Goal: Ask a question: Seek information or help from site administrators or community

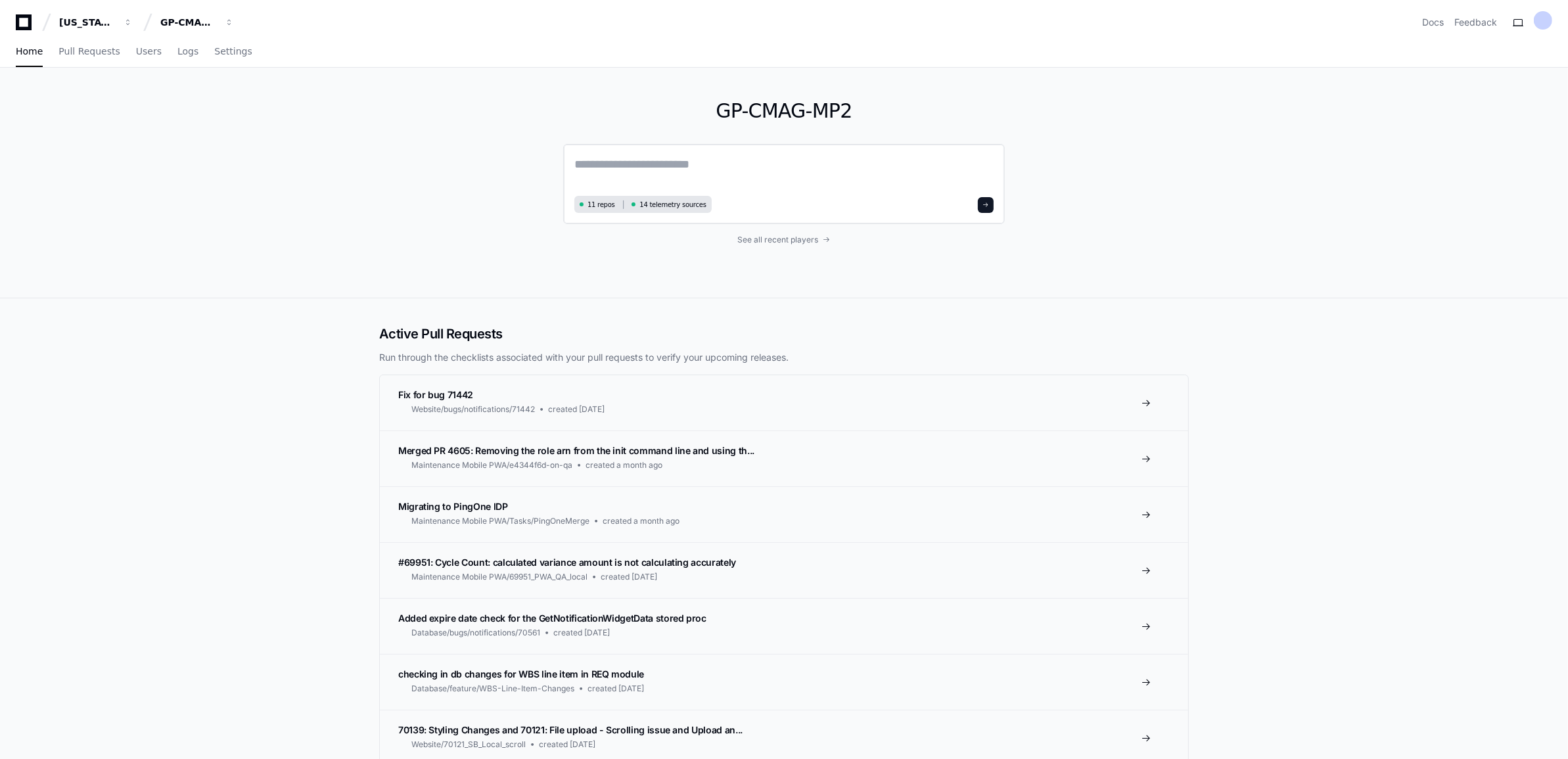
click at [795, 152] on div "11 repos 14 telemetry sources" at bounding box center [784, 183] width 442 height 80
click at [133, 18] on span "button" at bounding box center [128, 22] width 9 height 9
click at [209, 115] on span "GP-CMAG-MP2" at bounding box center [220, 122] width 77 height 16
click at [656, 161] on textarea at bounding box center [784, 173] width 419 height 37
click at [222, 18] on button "GP-CMAG-MP2" at bounding box center [197, 22] width 84 height 24
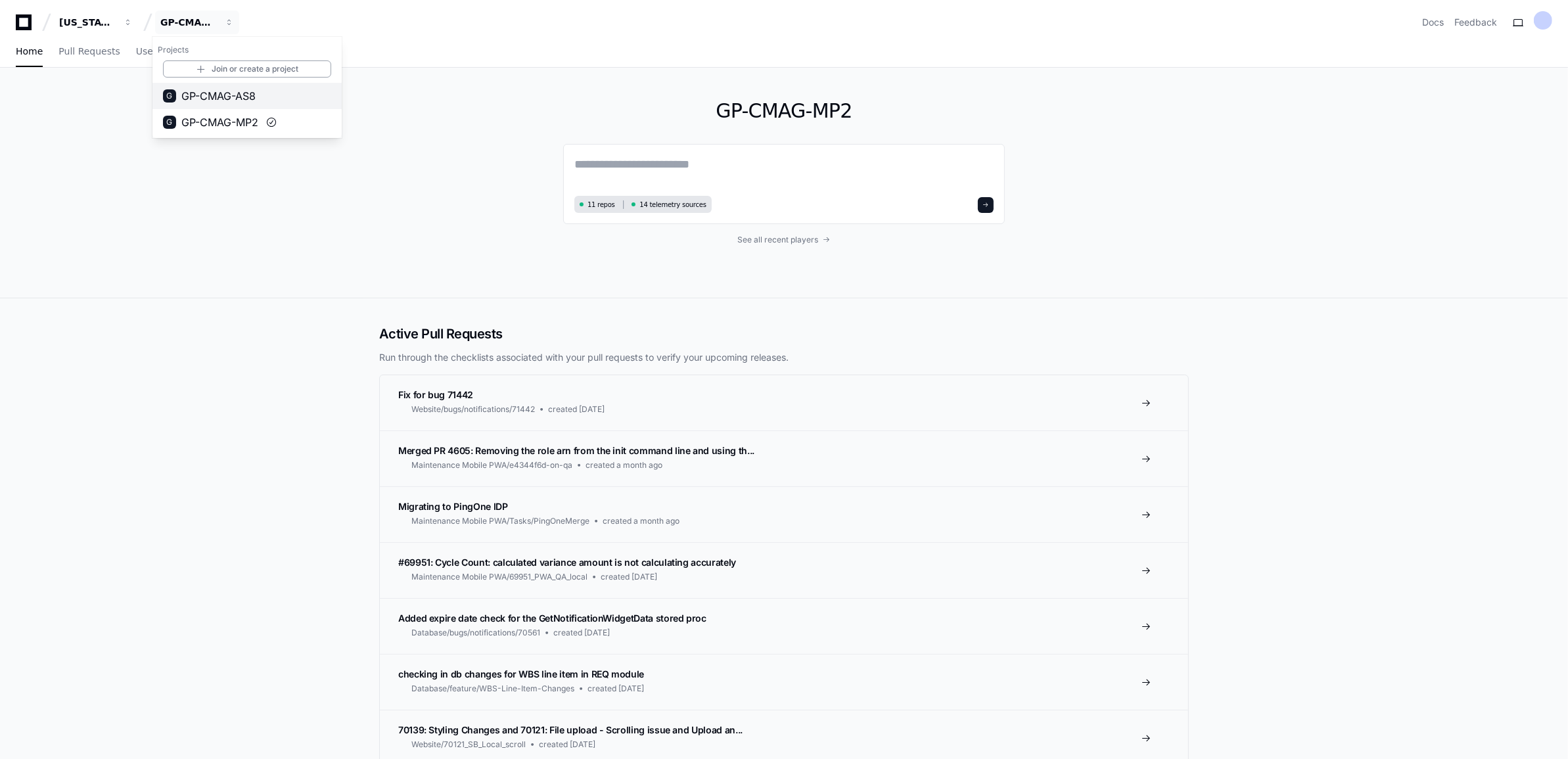
click at [209, 102] on span "GP-CMAG-AS8" at bounding box center [218, 95] width 74 height 16
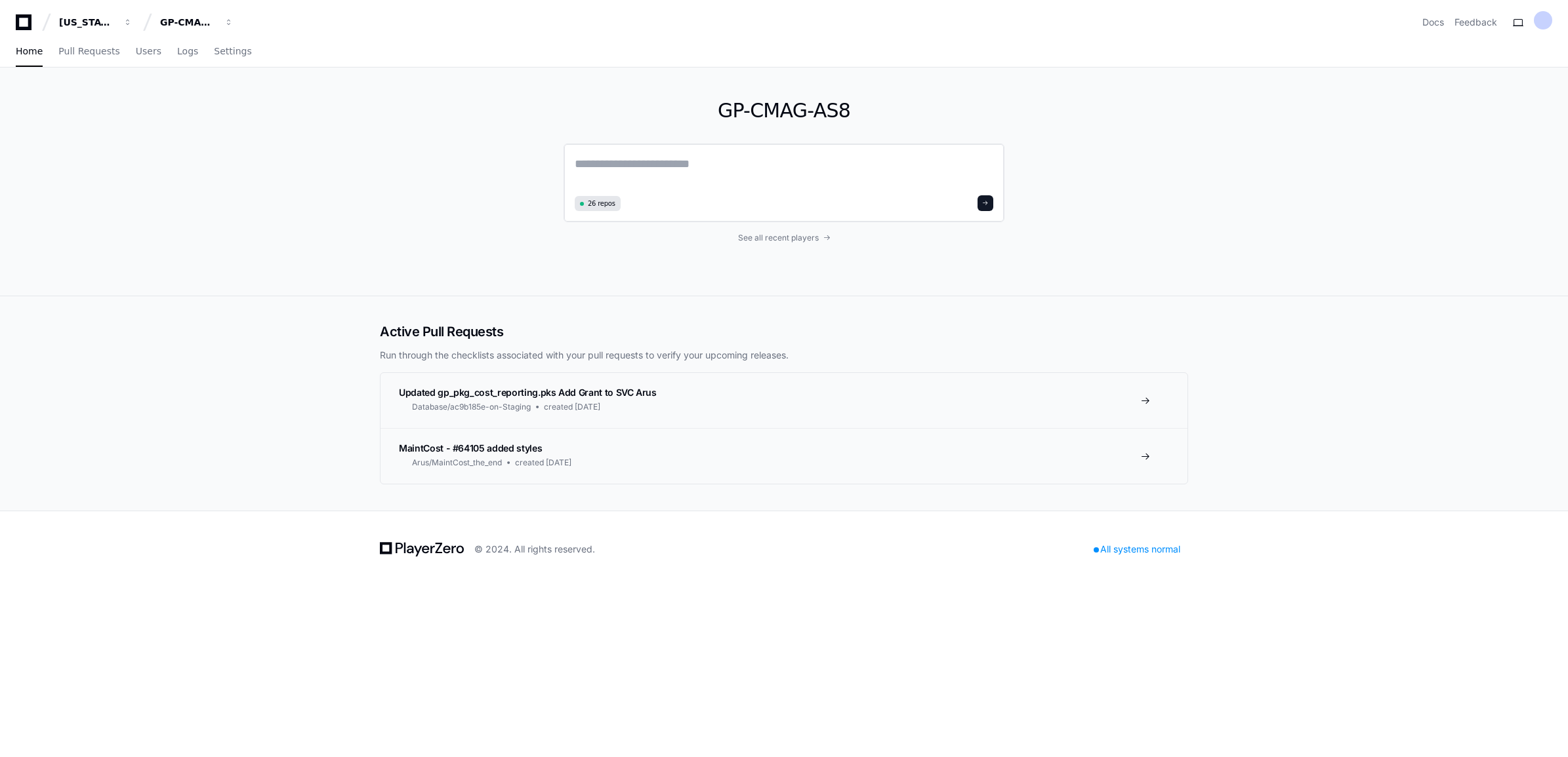
click at [647, 165] on textarea at bounding box center [783, 173] width 418 height 37
paste textarea "**********"
type textarea "**********"
click at [692, 165] on textarea at bounding box center [783, 172] width 418 height 35
paste textarea "**********"
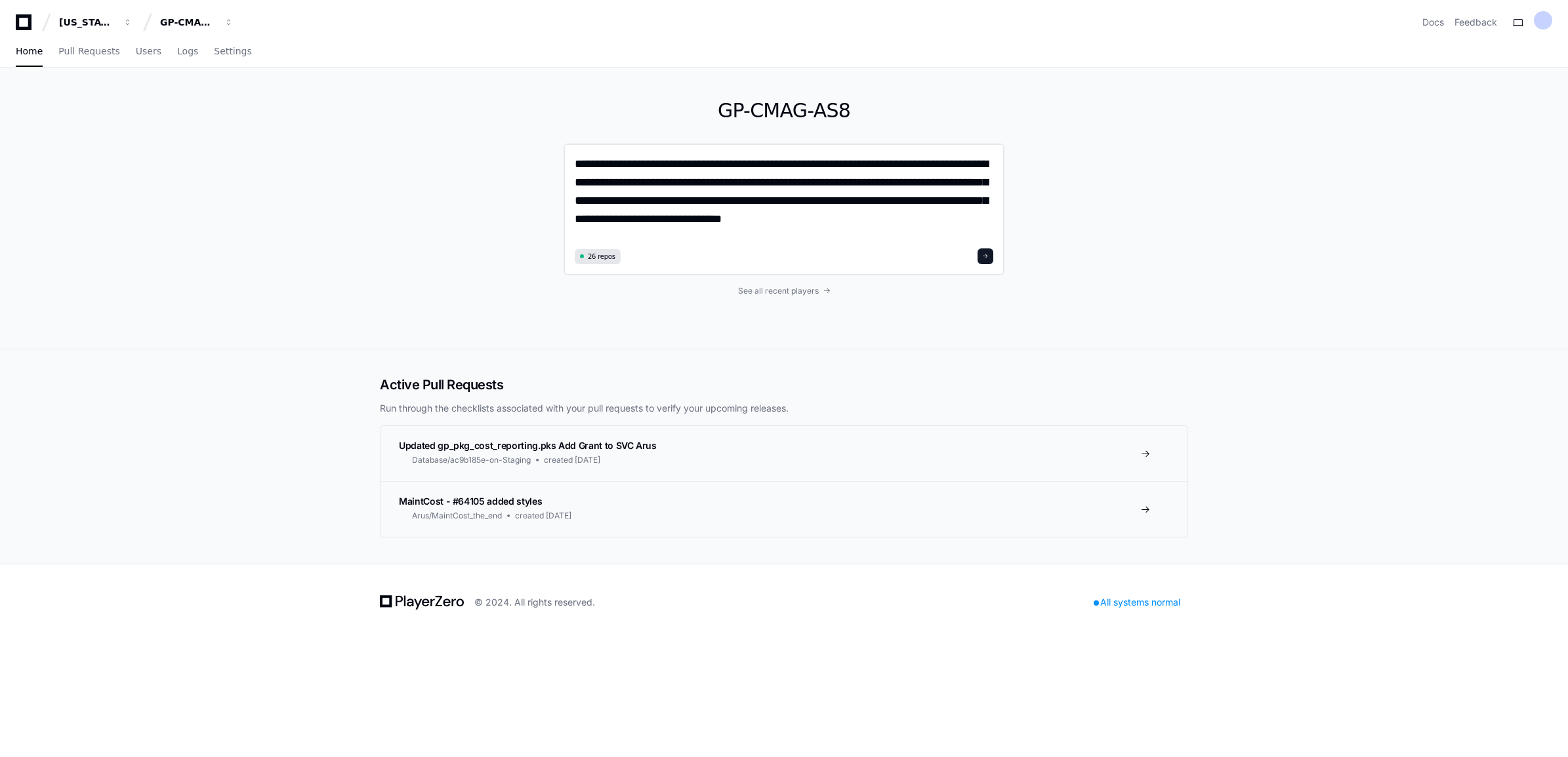
type textarea "**********"
click at [986, 253] on span at bounding box center [984, 256] width 6 height 6
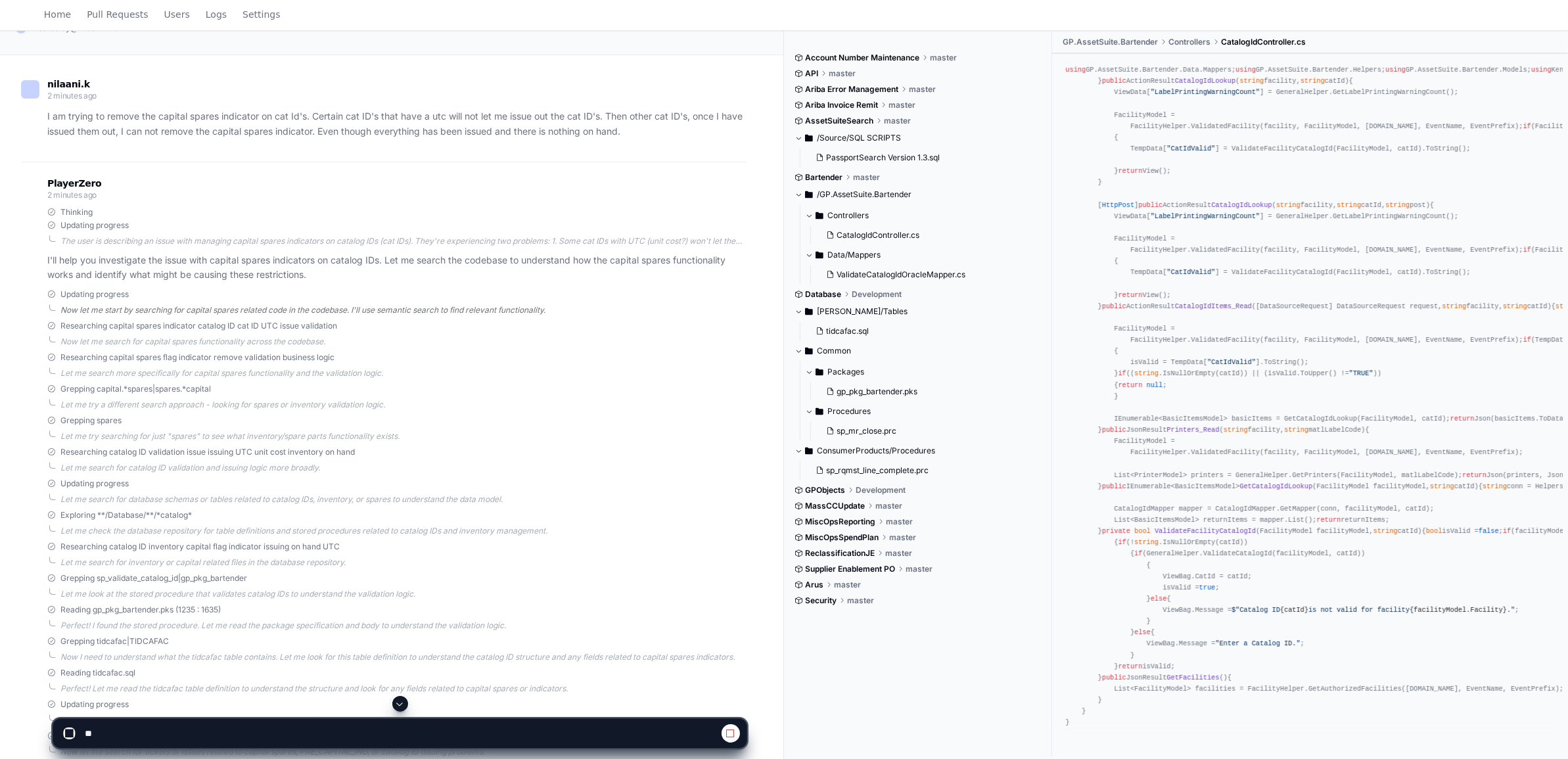
scroll to position [366, 0]
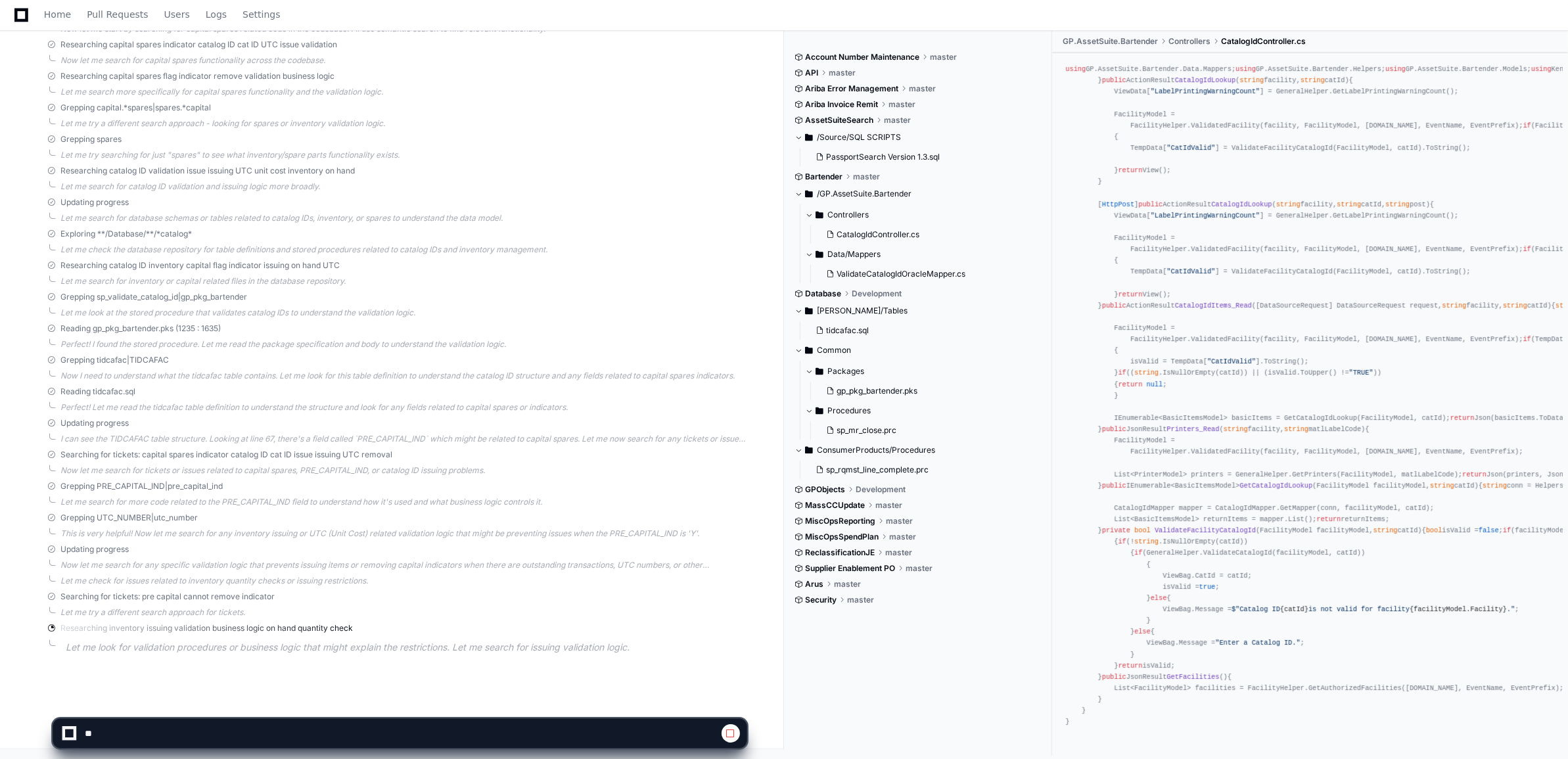
click at [1445, 527] on div "using GP.AssetSuite.Bartender.Data.Mappers; using GP.AssetSuite.Bartender.Helpe…" at bounding box center [1310, 396] width 489 height 664
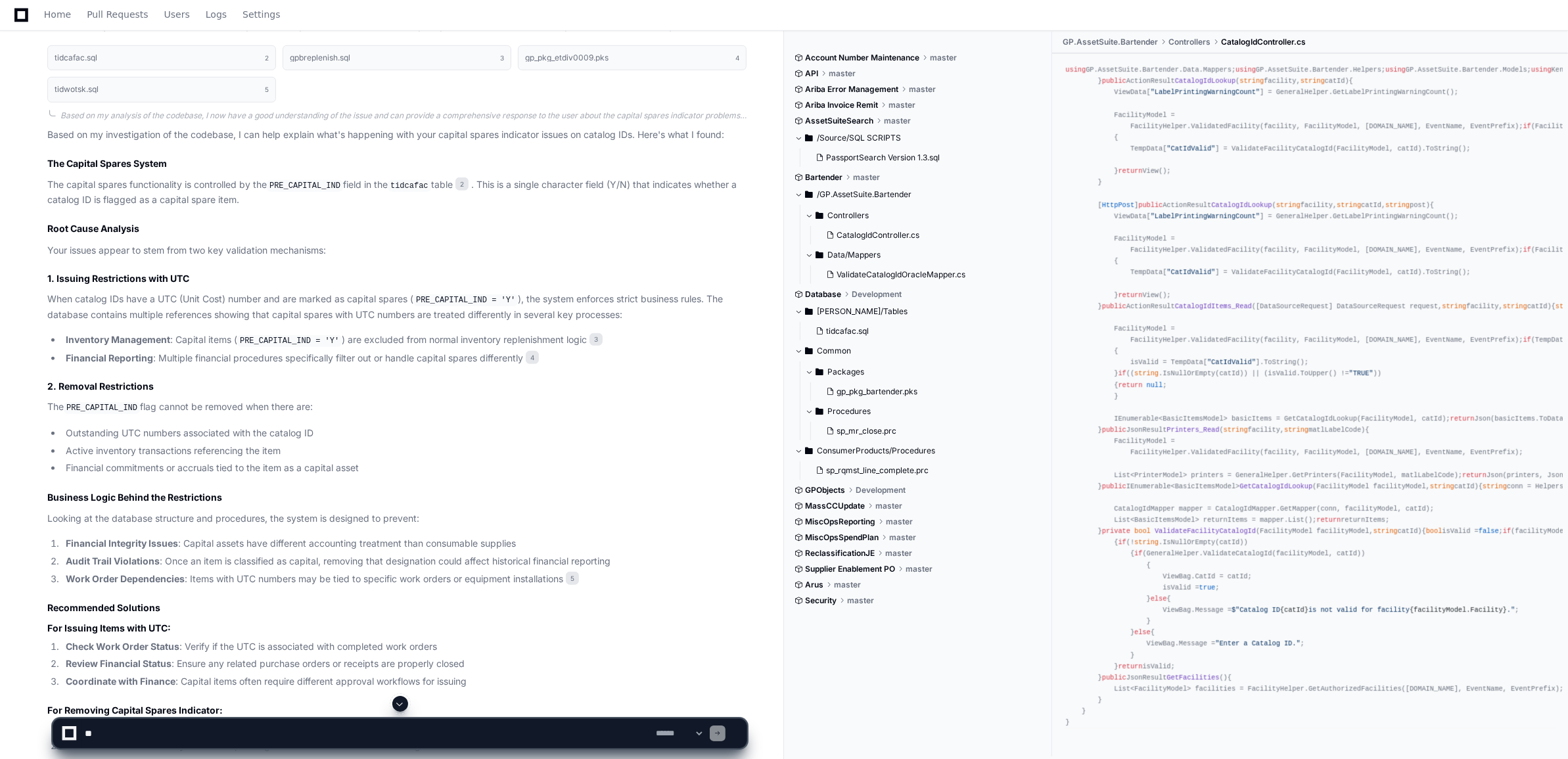
scroll to position [1016, 0]
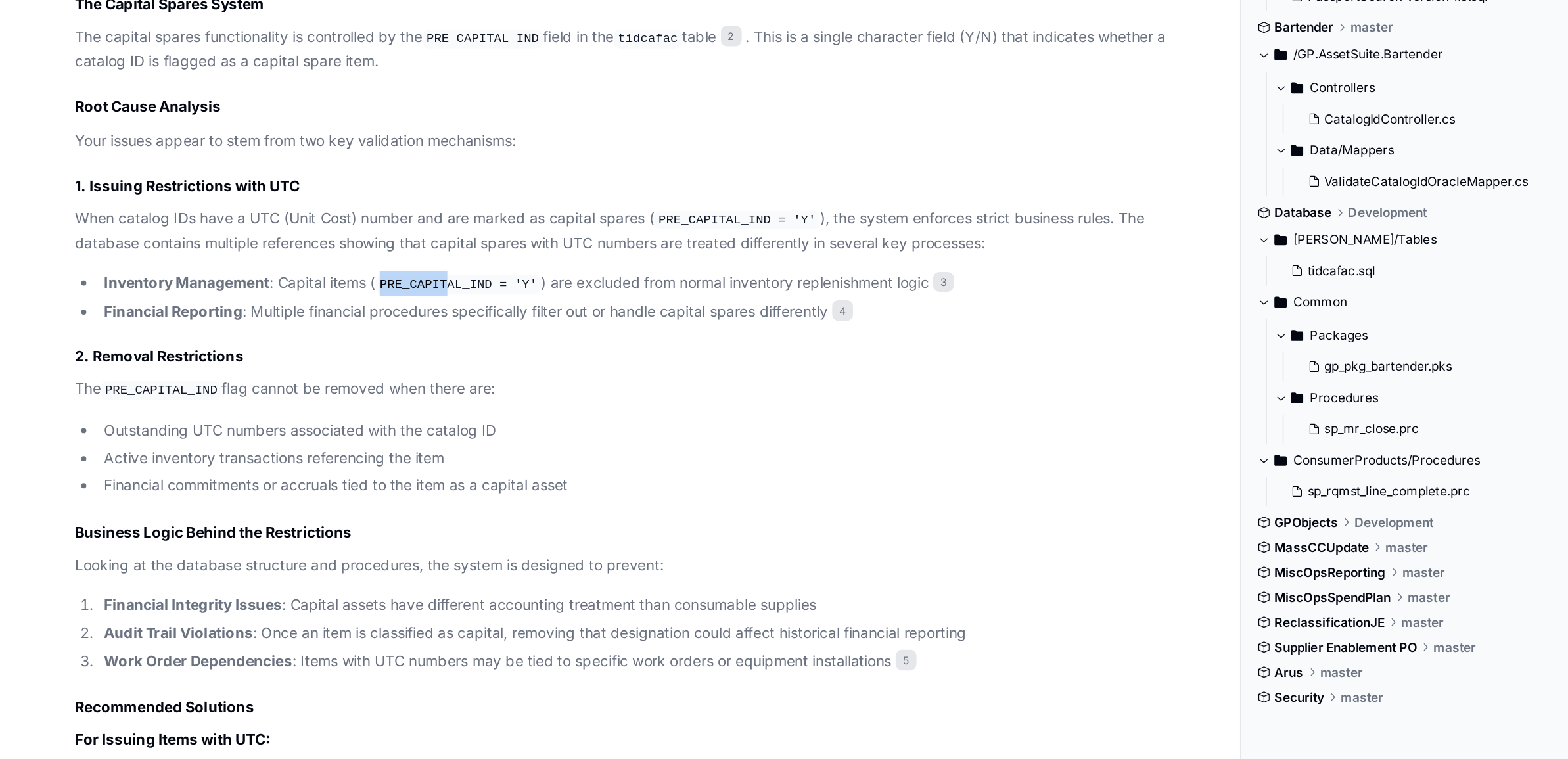
drag, startPoint x: 241, startPoint y: 338, endPoint x: 279, endPoint y: 343, distance: 38.3
click at [279, 343] on code "PRE_CAPITAL_IND = 'Y'" at bounding box center [290, 339] width 104 height 12
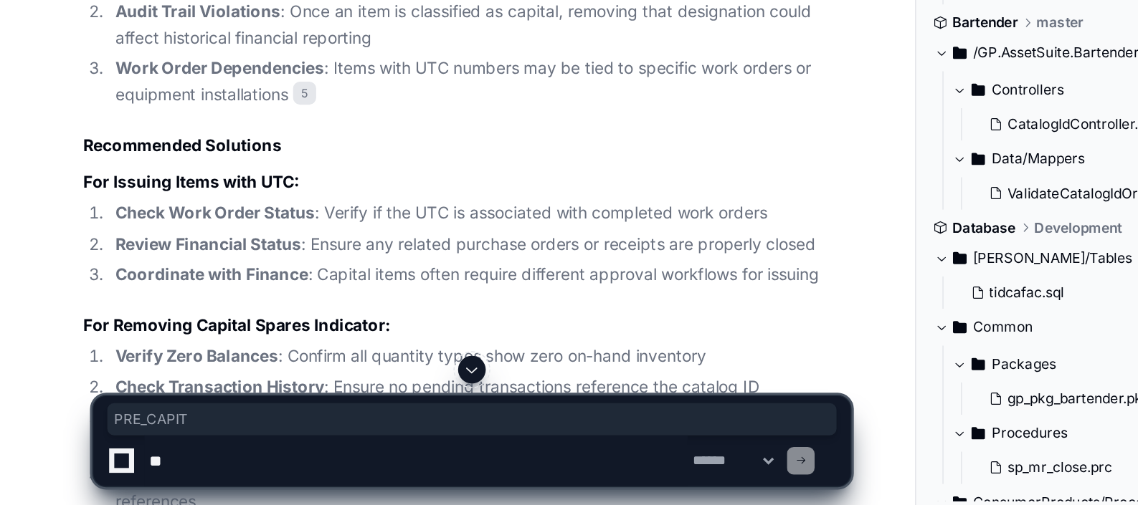
scroll to position [1668, 0]
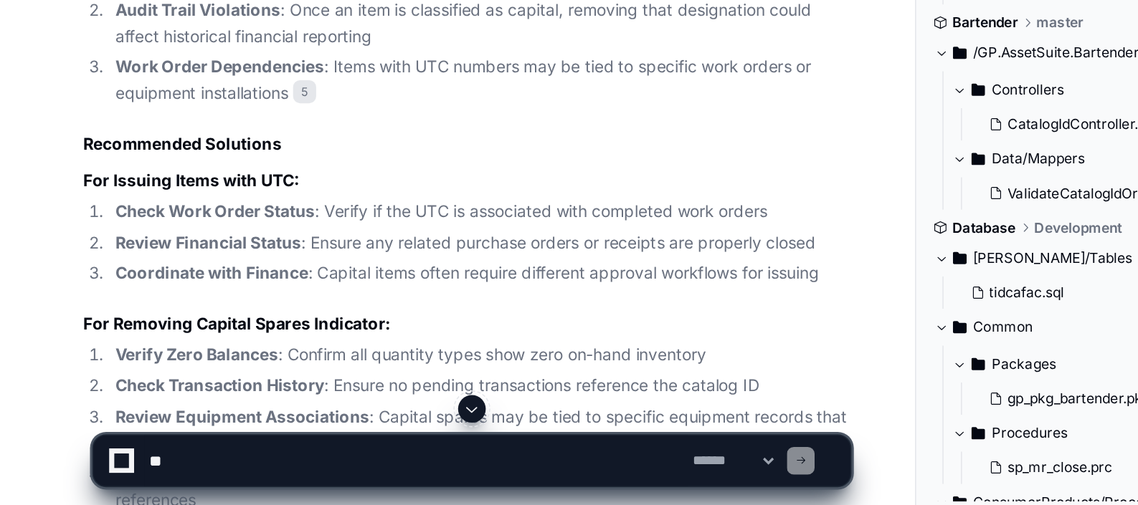
drag, startPoint x: 200, startPoint y: 303, endPoint x: 213, endPoint y: 303, distance: 12.9
click at [213, 315] on li "Check Work Order Status : Verify if the UTC is associated with completed work o…" at bounding box center [297, 323] width 461 height 16
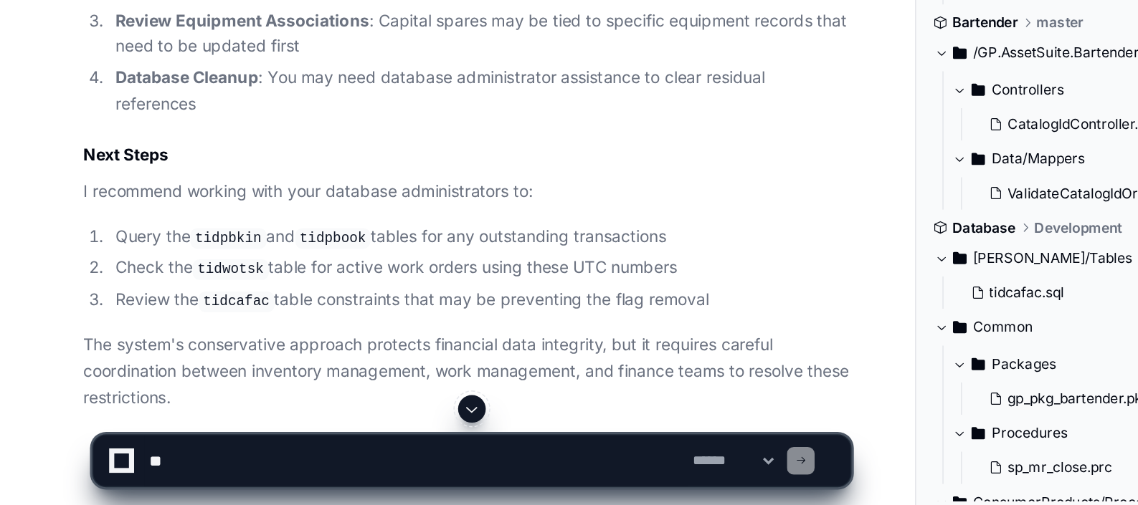
scroll to position [1916, 0]
click at [164, 483] on textarea at bounding box center [259, 478] width 338 height 32
paste textarea "**********"
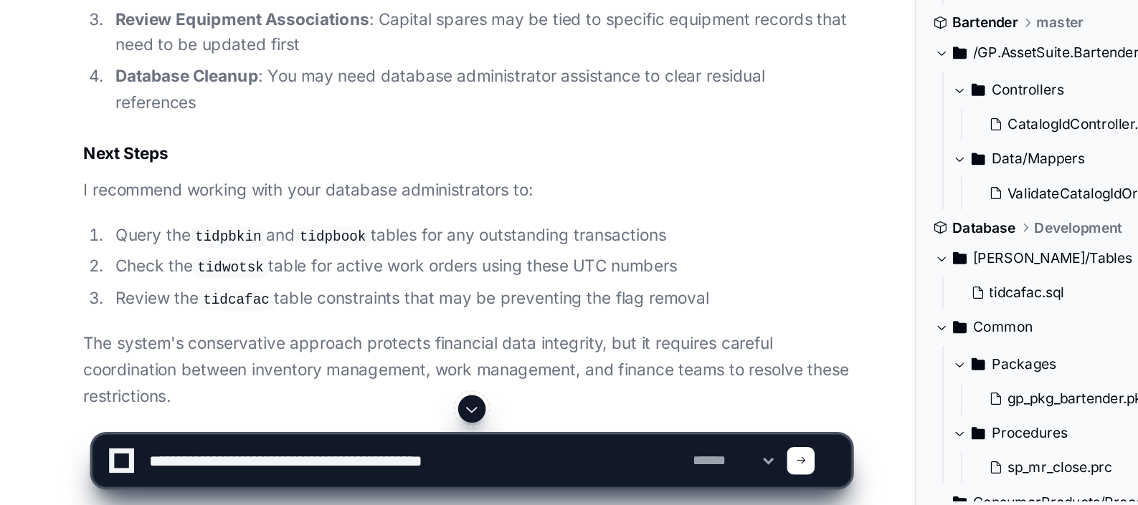
type textarea "**********"
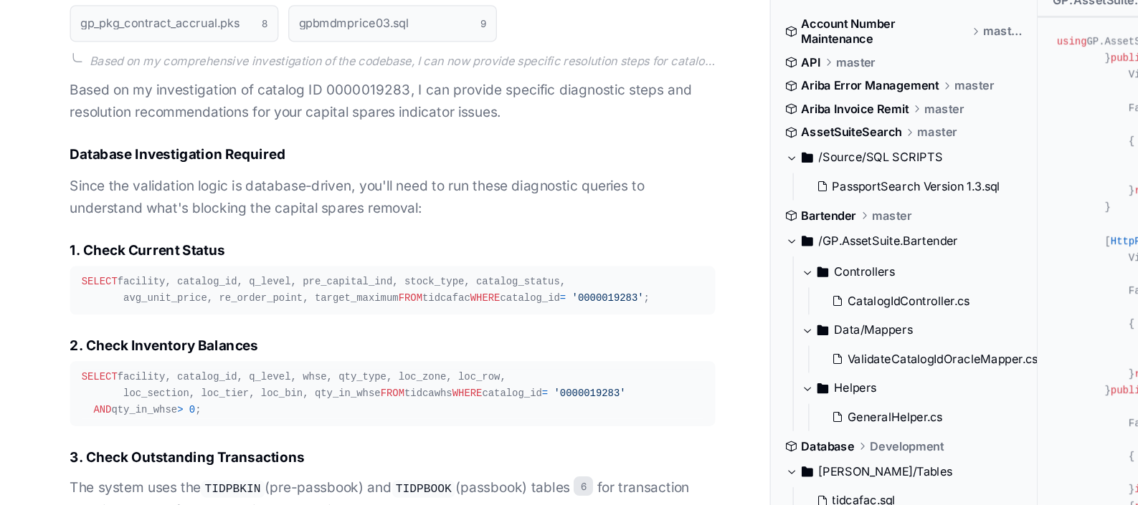
scroll to position [3092, 0]
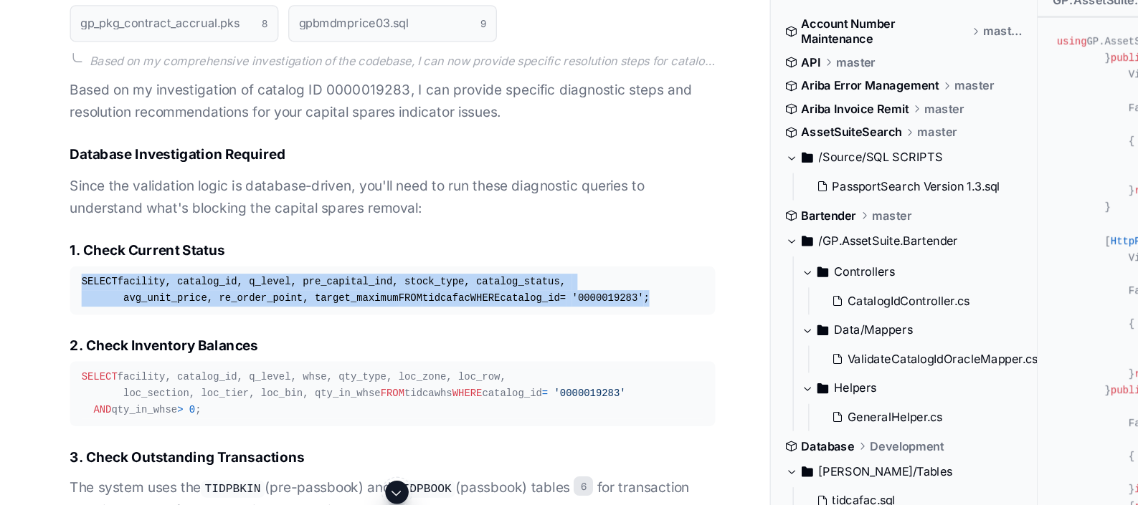
drag, startPoint x: 54, startPoint y: 229, endPoint x: 201, endPoint y: 270, distance: 151.7
click at [201, 270] on pre "SELECT facility, catalog_id, q_level, pre_capital_ind, stock_type, catalog_stat…" at bounding box center [290, 260] width 477 height 36
copy div "SELECT facility, catalog_id, q_level, pre_capital_ind, stock_type, catalog_stat…"
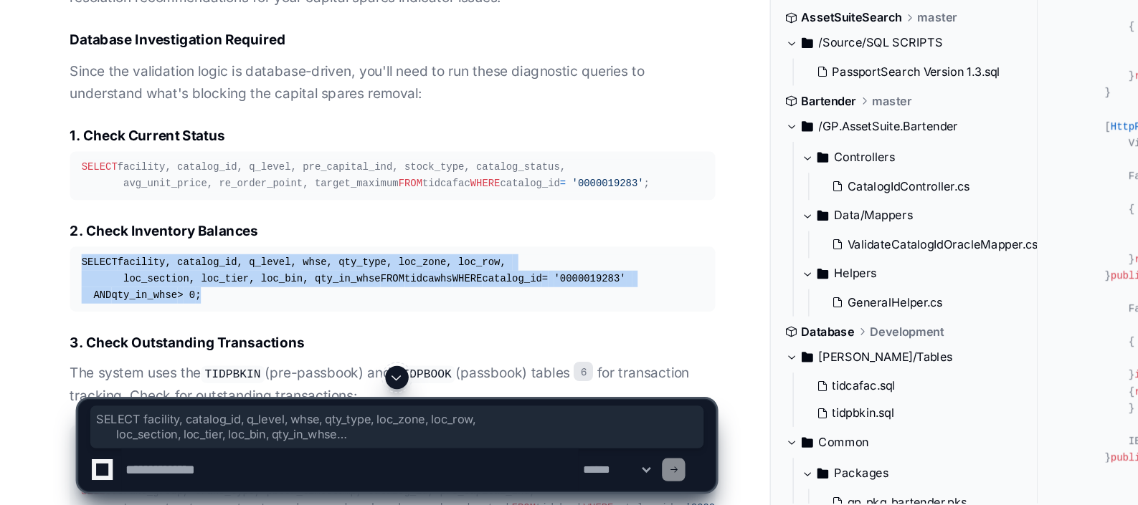
drag, startPoint x: 60, startPoint y: 320, endPoint x: 171, endPoint y: 377, distance: 124.1
click at [171, 355] on div "SELECT facility, catalog_id, q_level, whse, qty_type, loc_zone, loc_row, loc_se…" at bounding box center [290, 336] width 460 height 37
copy div "SELECT facility, catalog_id, q_level, whse, qty_type, loc_zone, loc_row, loc_se…"
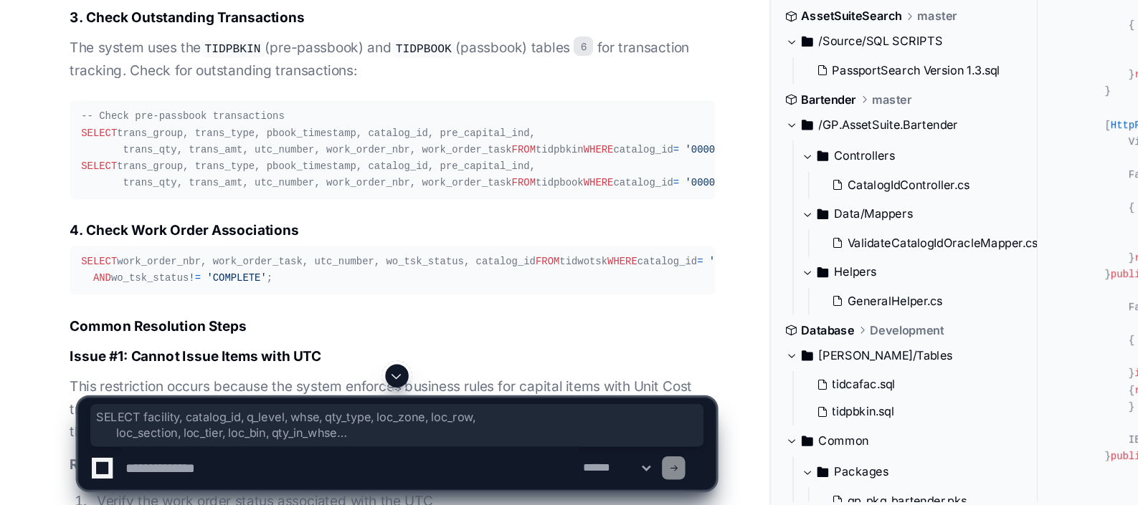
scroll to position [3333, 0]
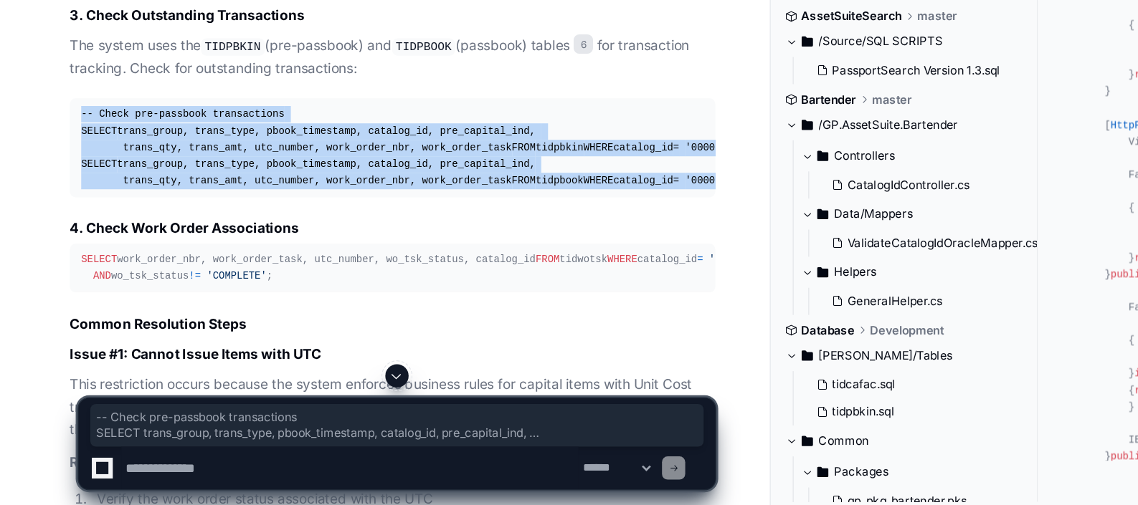
drag, startPoint x: 53, startPoint y: 239, endPoint x: 196, endPoint y: 366, distance: 191.5
click at [196, 277] on pre "-- Check pre-passbook transactions SELECT trans_group, trans_type, pbook_timest…" at bounding box center [290, 240] width 477 height 73
copy div "-- Check pre-passbook transactions SELECT trans_group, trans_type, pbook_timest…"
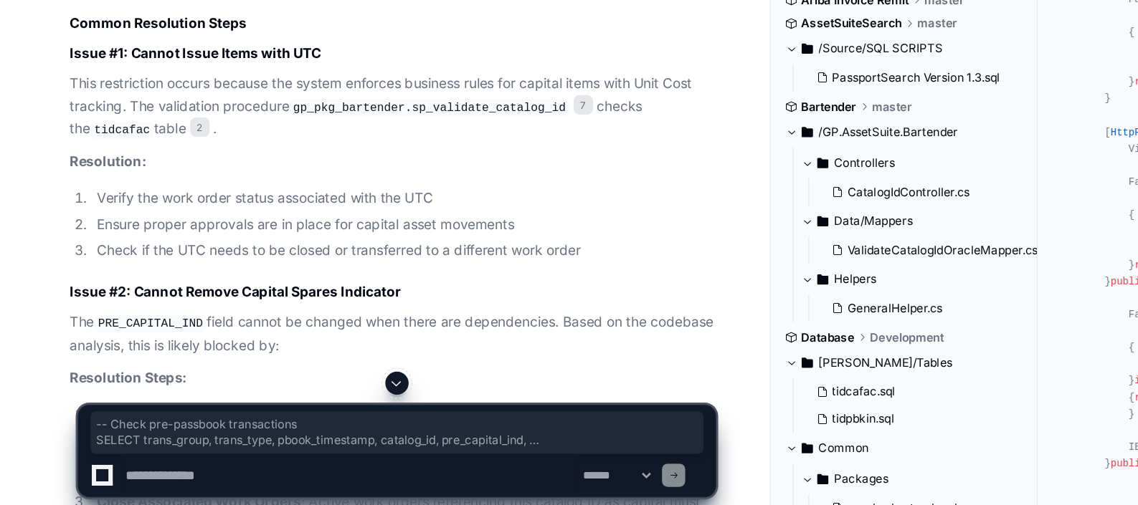
scroll to position [3568, 0]
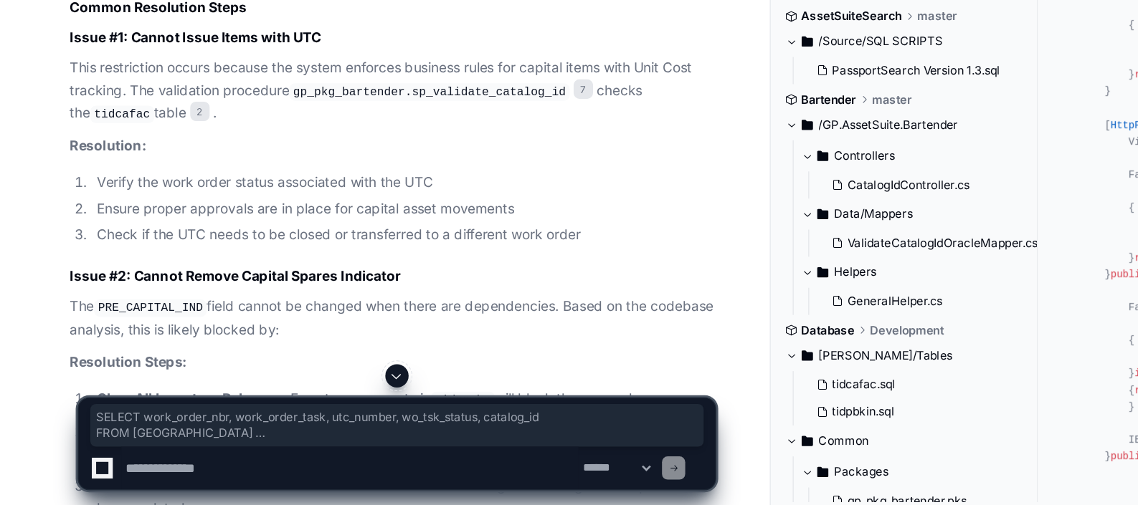
drag, startPoint x: 60, startPoint y: 180, endPoint x: 224, endPoint y: 229, distance: 171.3
click at [224, 113] on pre "SELECT work_order_nbr, work_order_task, utc_number, wo_tsk_status, catalog_id F…" at bounding box center [290, 95] width 477 height 36
copy div "SELECT work_order_nbr, work_order_task, utc_number, wo_tsk_status, catalog_id F…"
click at [144, 478] on textarea at bounding box center [259, 478] width 338 height 32
paste textarea "**********"
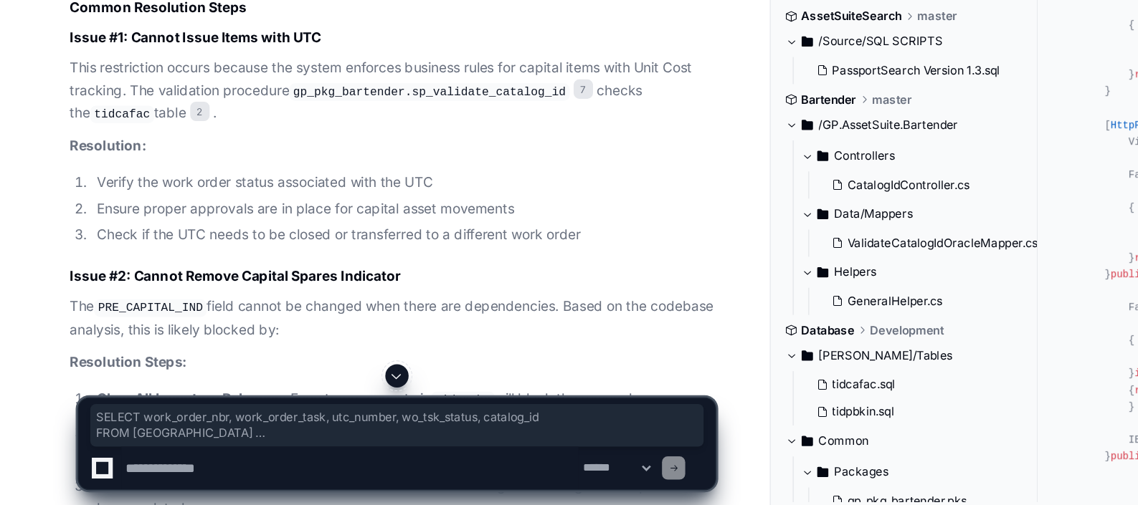
type textarea "**********"
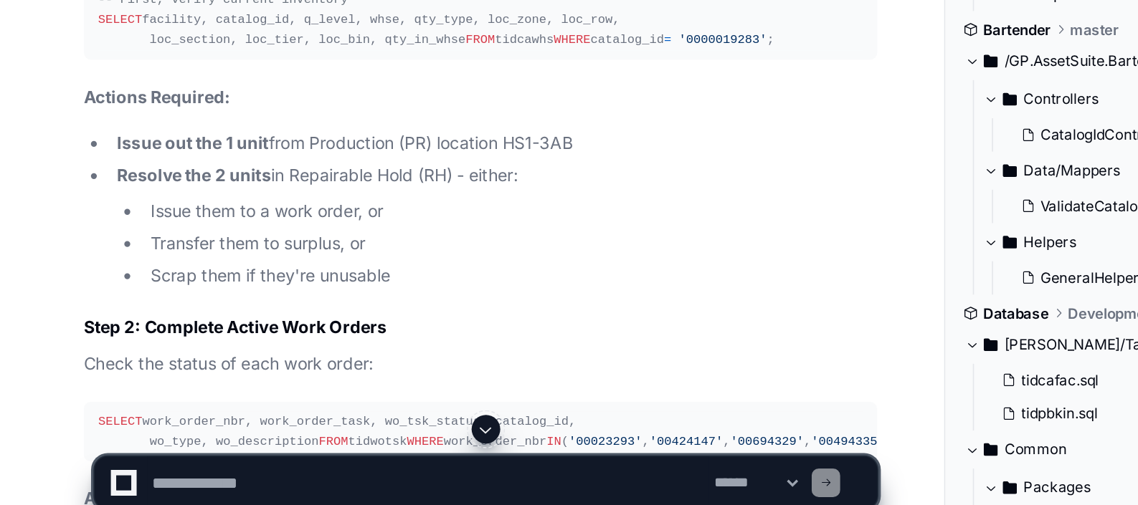
scroll to position [6134, 0]
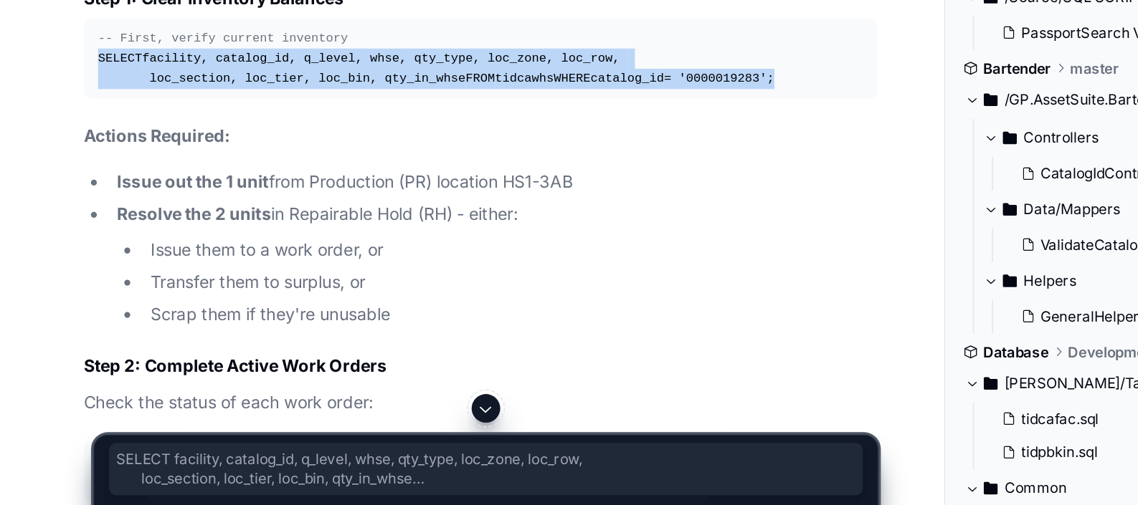
drag, startPoint x: 58, startPoint y: 297, endPoint x: 198, endPoint y: 339, distance: 146.1
click at [198, 223] on pre "-- First, verify current inventory SELECT facility, catalog_id, q_level, whse, …" at bounding box center [290, 199] width 477 height 48
copy div "SELECT facility, catalog_id, q_level, whse, qty_type, loc_zone, loc_row, loc_se…"
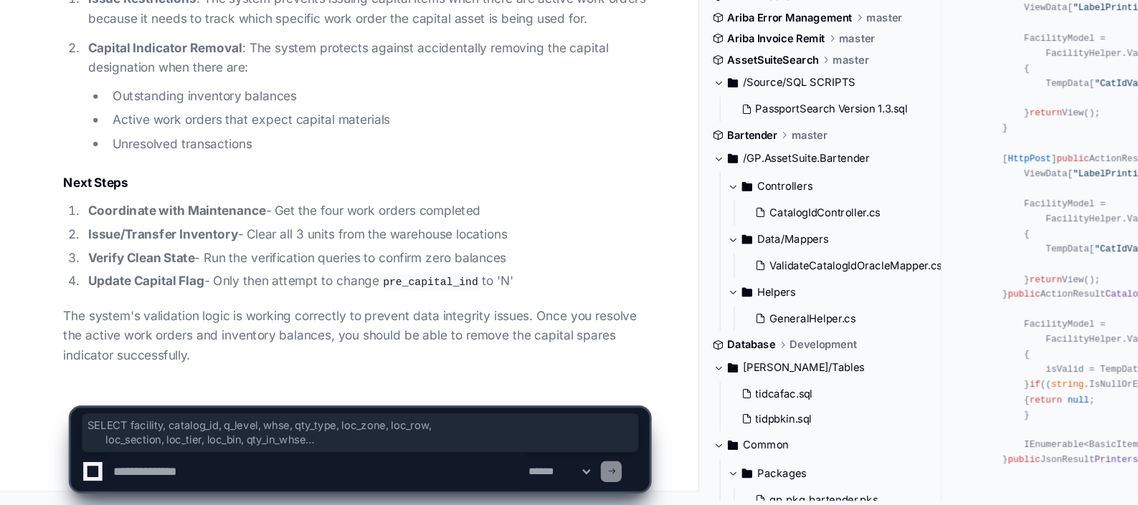
scroll to position [7089, 0]
click at [154, 475] on textarea at bounding box center [259, 478] width 338 height 32
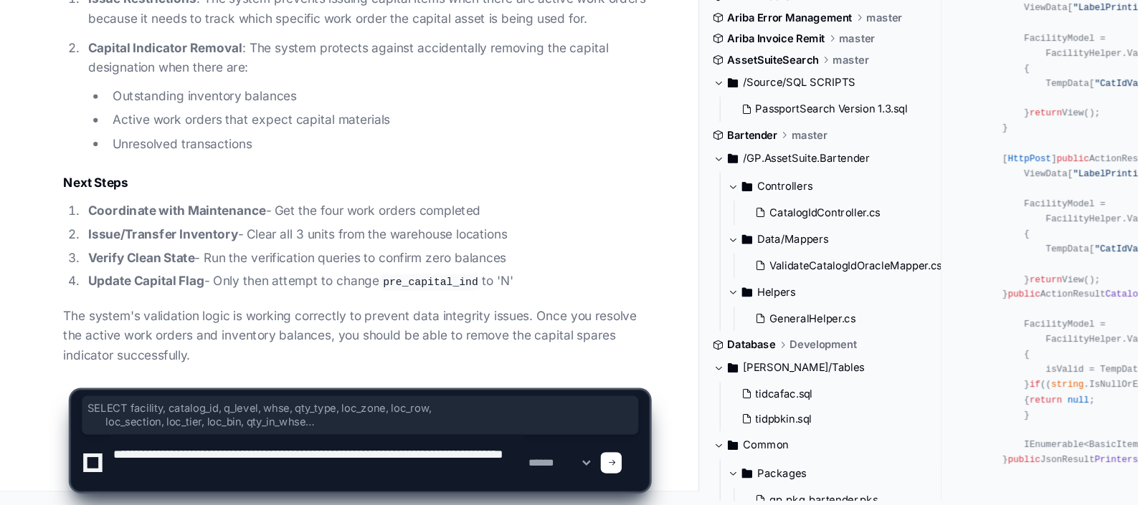
type textarea "**********"
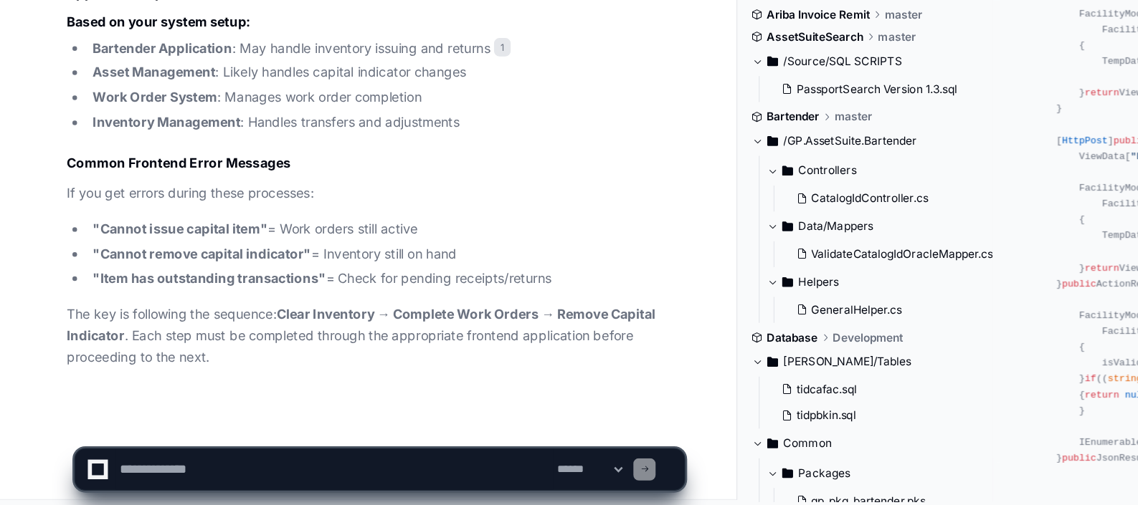
scroll to position [9562, 0]
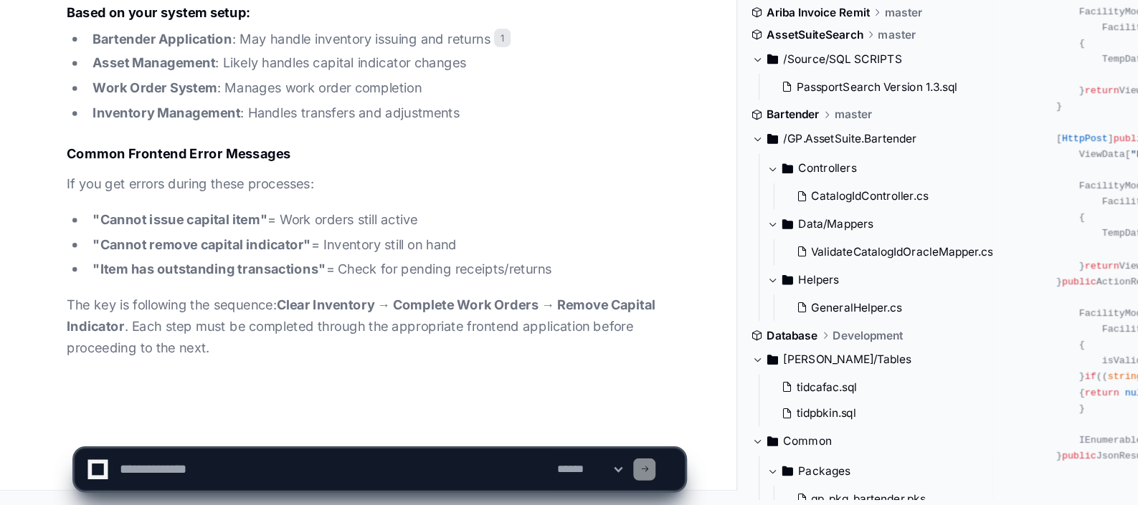
click at [128, 471] on textarea at bounding box center [259, 478] width 338 height 32
type textarea "**********"
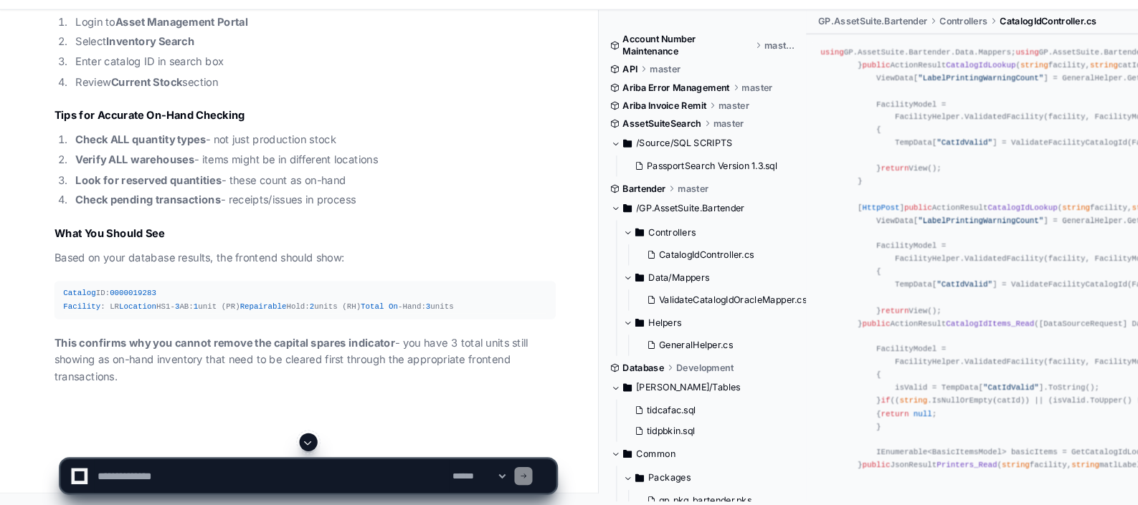
scroll to position [12201, 0]
click at [158, 473] on textarea at bounding box center [259, 478] width 338 height 32
type textarea "*********"
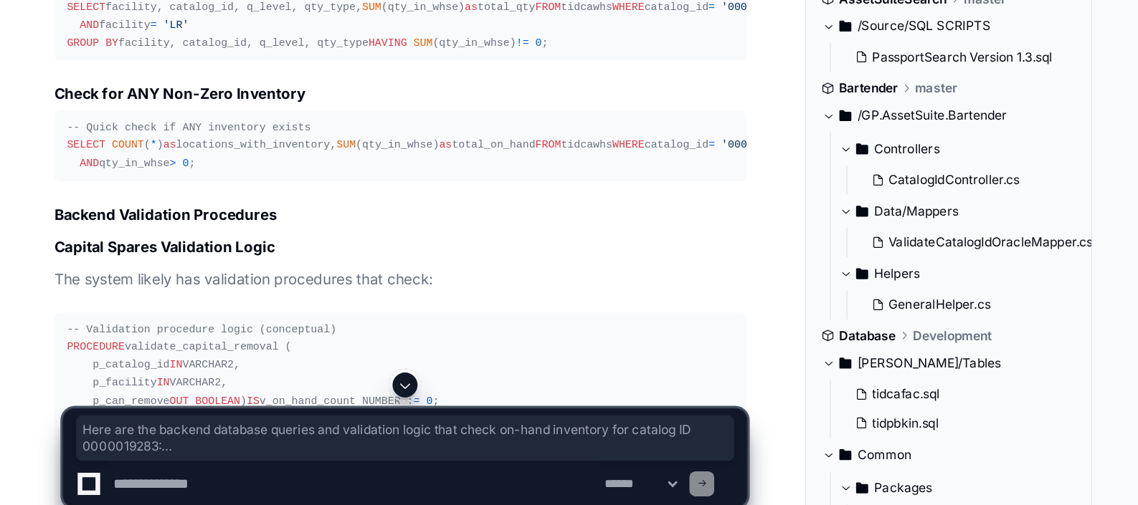
scroll to position [12690, 0]
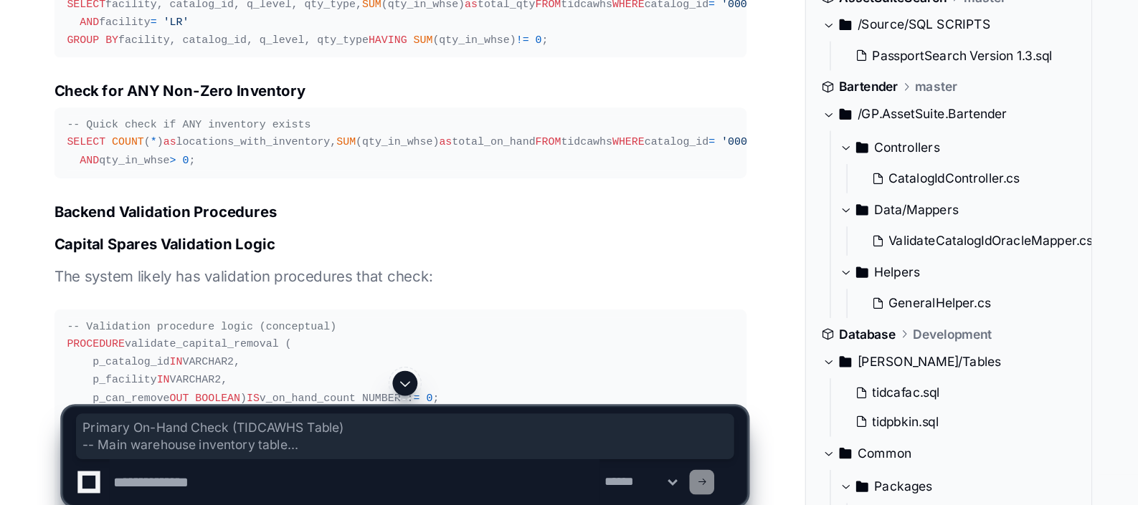
drag, startPoint x: 154, startPoint y: 357, endPoint x: 49, endPoint y: 264, distance: 140.7
copy article "Primary On-Hand Check (TIDCAWHS Table) -- Main warehouse inventory table SELECT…"
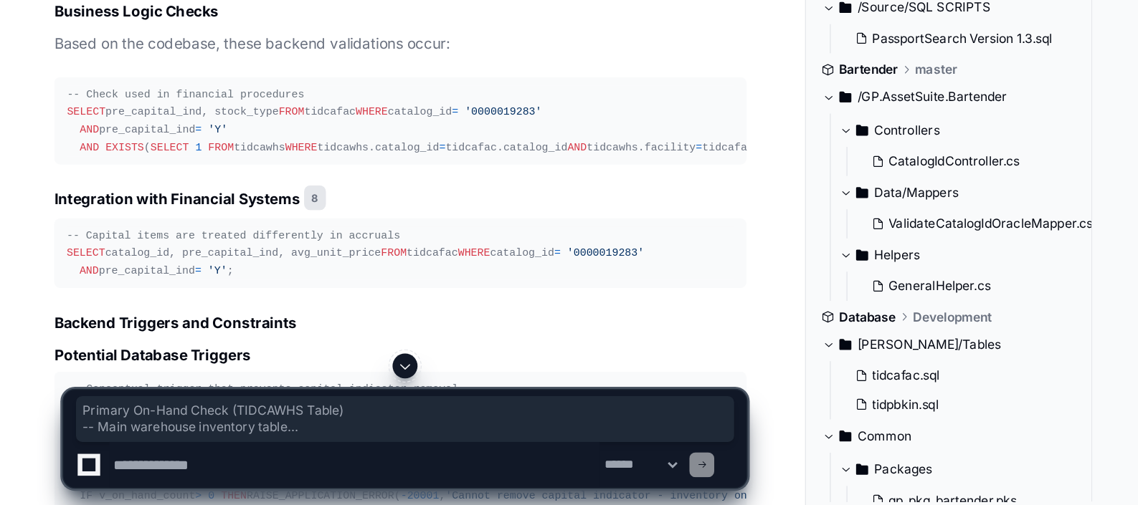
scroll to position [13723, 0]
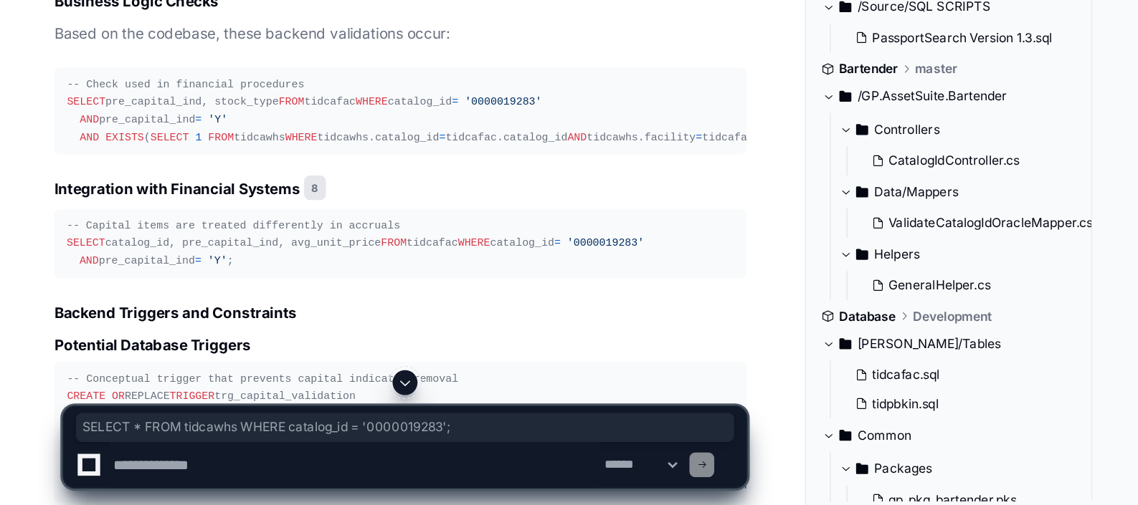
drag, startPoint x: 57, startPoint y: 229, endPoint x: 295, endPoint y: 226, distance: 238.0
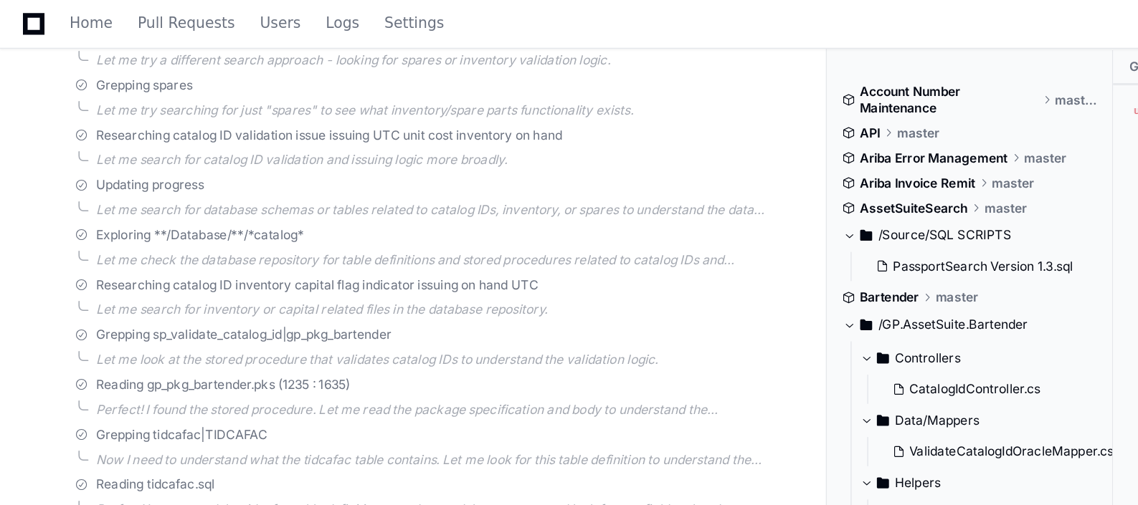
scroll to position [0, 0]
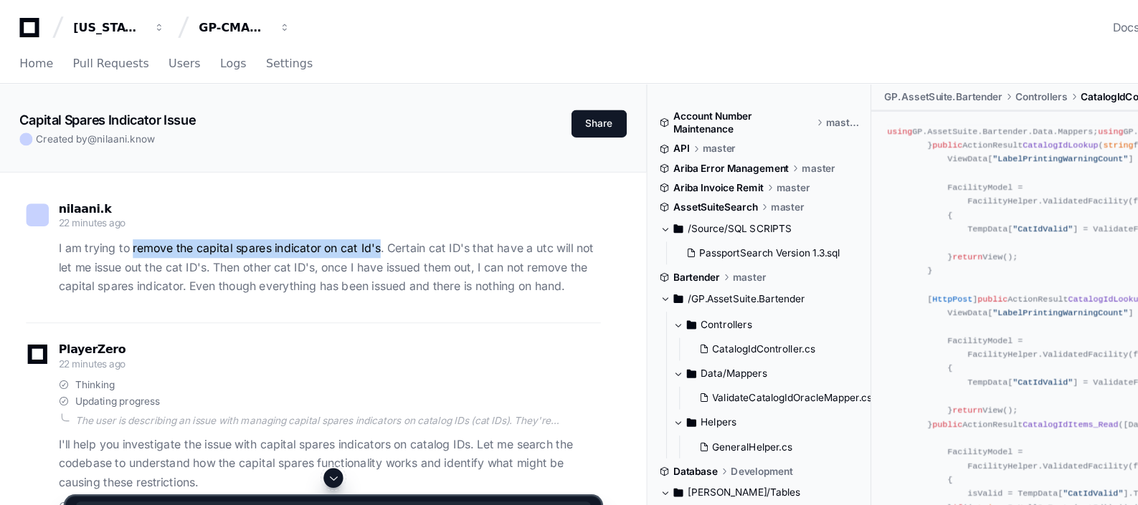
drag, startPoint x: 118, startPoint y: 219, endPoint x: 335, endPoint y: 212, distance: 217.3
click at [335, 212] on p "I am trying to remove the capital spares indicator on cat Id's. Certain cat ID'…" at bounding box center [290, 235] width 477 height 49
copy p "remove the capital spares indicator on cat Id's"
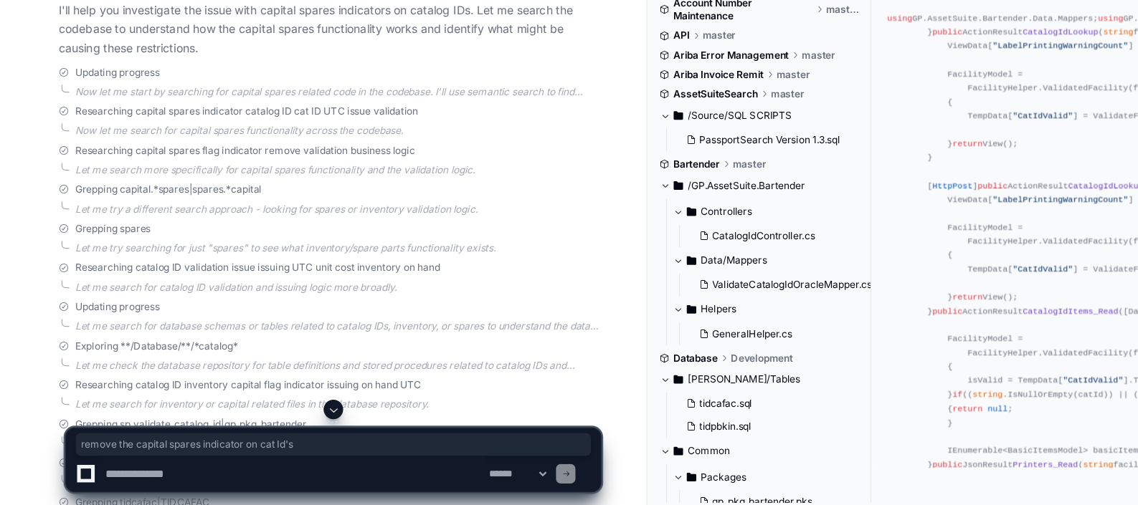
click at [189, 478] on textarea at bounding box center [259, 478] width 338 height 32
paste textarea "**********"
click at [233, 475] on textarea at bounding box center [259, 478] width 338 height 32
type textarea "**********"
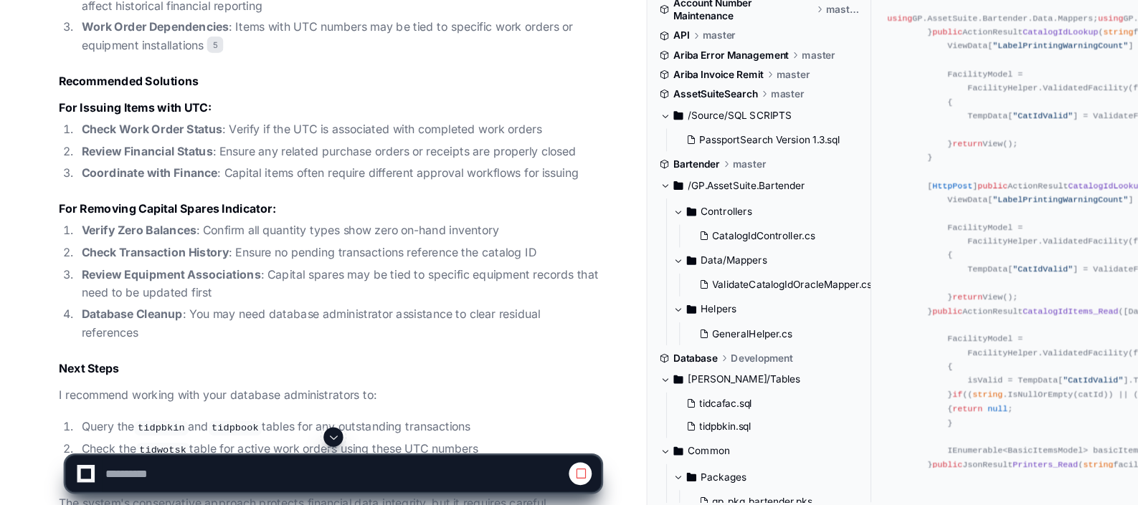
scroll to position [1818, 0]
click at [337, 427] on li "Query the tidpbkin and tidpbook tables for any outstanding transactions" at bounding box center [297, 435] width 461 height 17
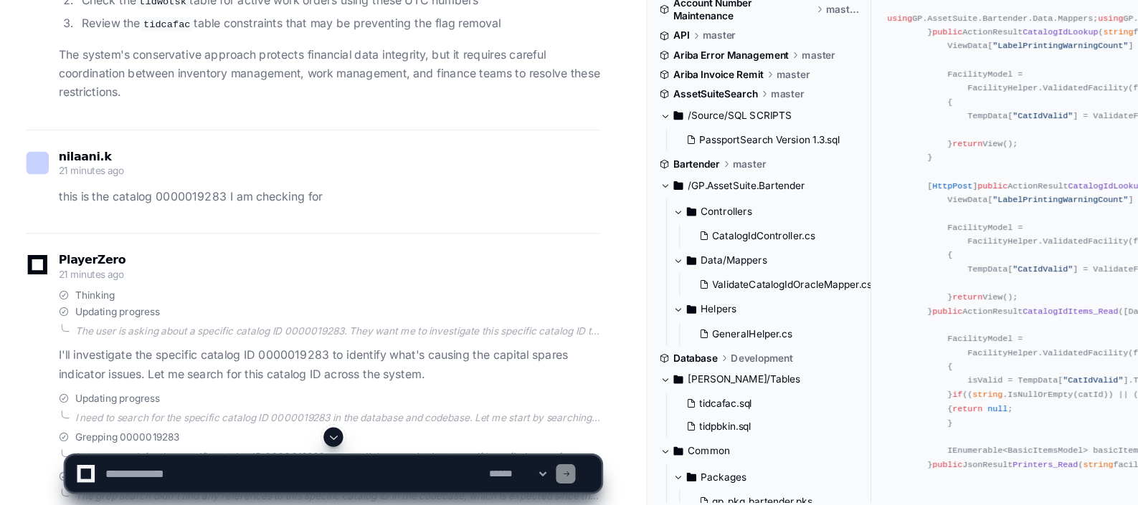
scroll to position [2213, 0]
click at [287, 437] on div at bounding box center [293, 445] width 472 height 17
click at [293, 445] on span at bounding box center [293, 445] width 11 height 11
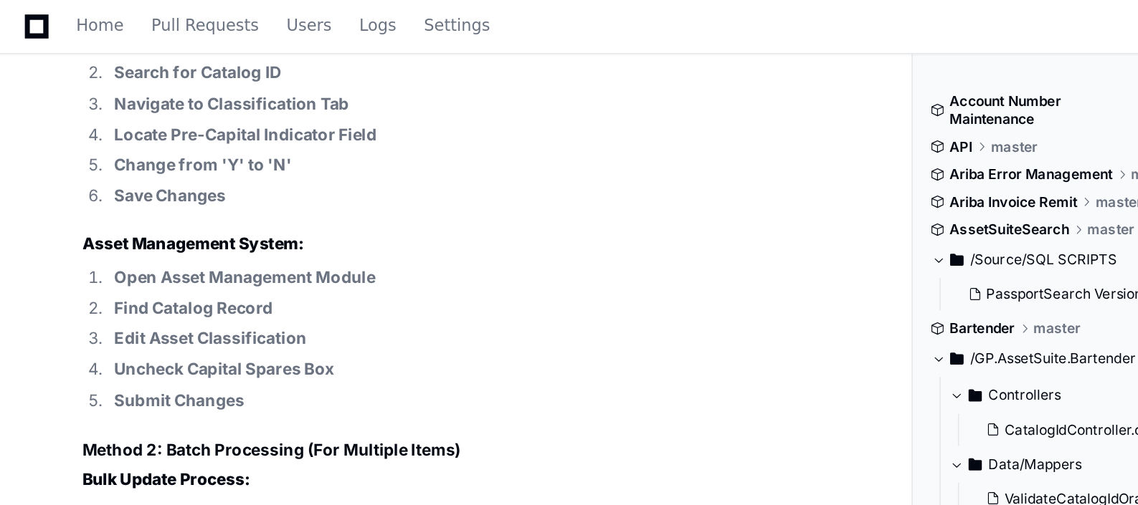
scroll to position [16015, 0]
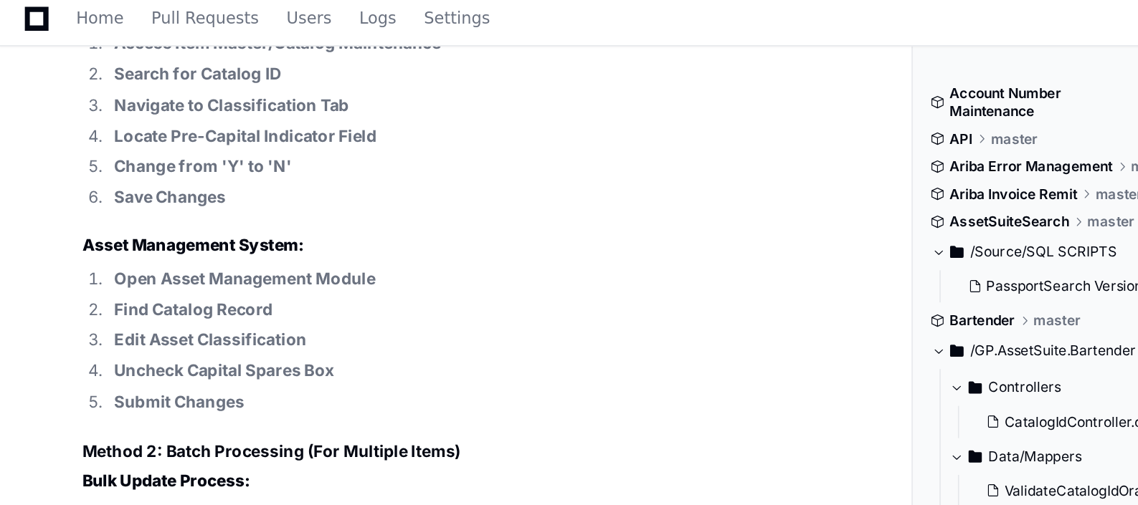
drag, startPoint x: 61, startPoint y: 107, endPoint x: 199, endPoint y: 148, distance: 143.6
copy div "SELECT catalog_id, facility, pre_capital_ind, stock_type, catalog_status FROM t…"
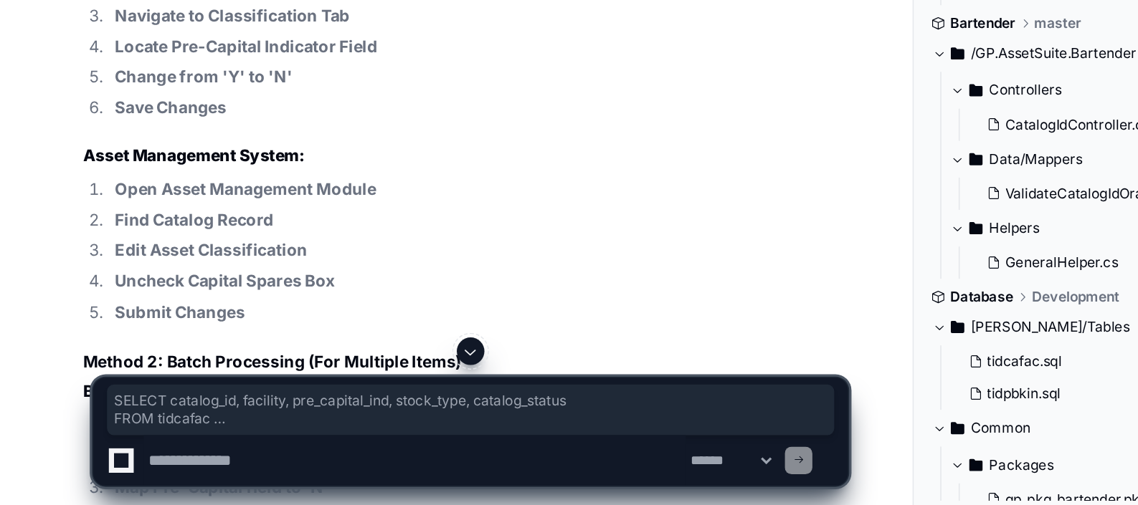
scroll to position [15886, 0]
click at [143, 469] on textarea at bounding box center [259, 478] width 338 height 32
drag, startPoint x: 61, startPoint y: 310, endPoint x: 186, endPoint y: 361, distance: 135.0
copy div "SELECT catalog_id, facility, SUM (qty_in_whse) as total_on_hand FROM tidcawhs W…"
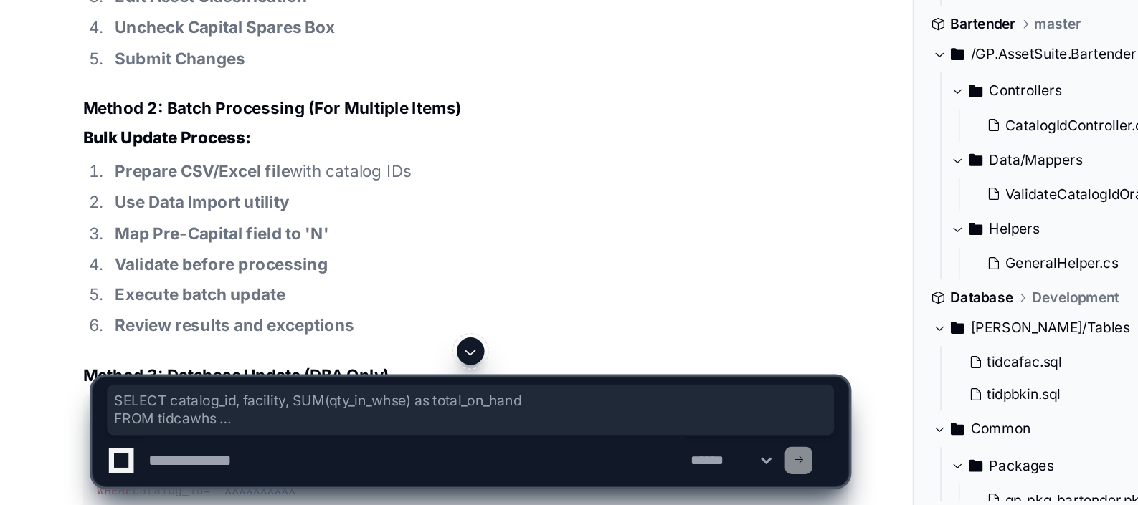
scroll to position [16041, 0]
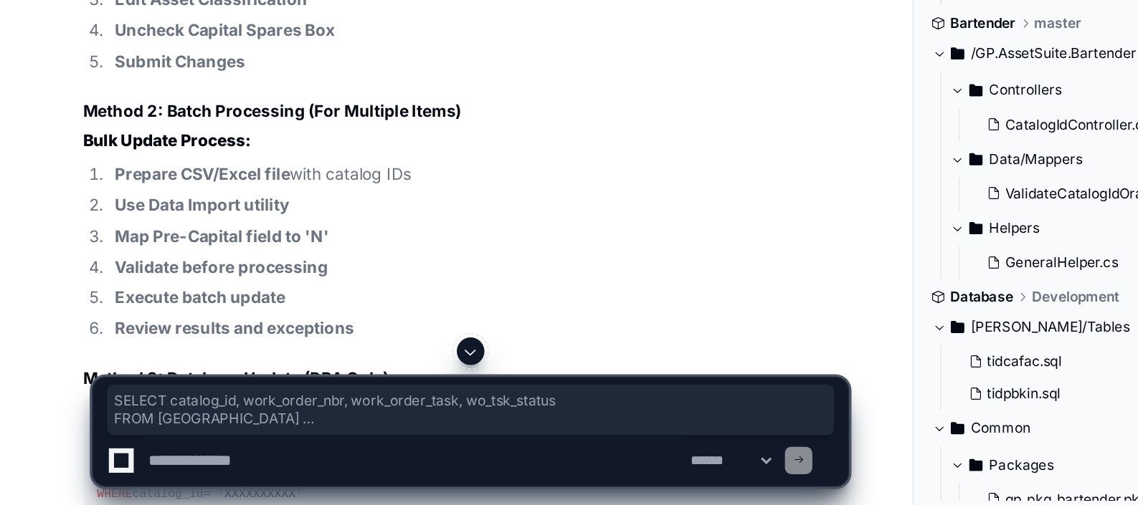
drag, startPoint x: 65, startPoint y: 240, endPoint x: 200, endPoint y: 272, distance: 138.4
drag, startPoint x: 146, startPoint y: 351, endPoint x: 61, endPoint y: 244, distance: 135.7
copy div "SELECT catalog_id, work_order_nbr, work_order_task, wo_tsk_status FROM [GEOGRAP…"
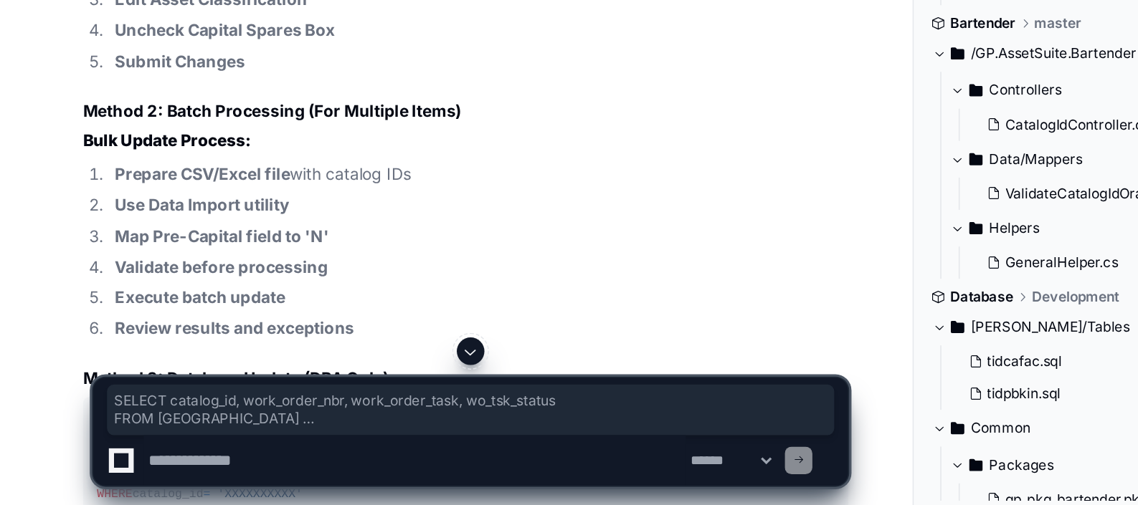
click at [180, 480] on textarea at bounding box center [259, 478] width 338 height 32
paste textarea "**********"
type textarea "**********"
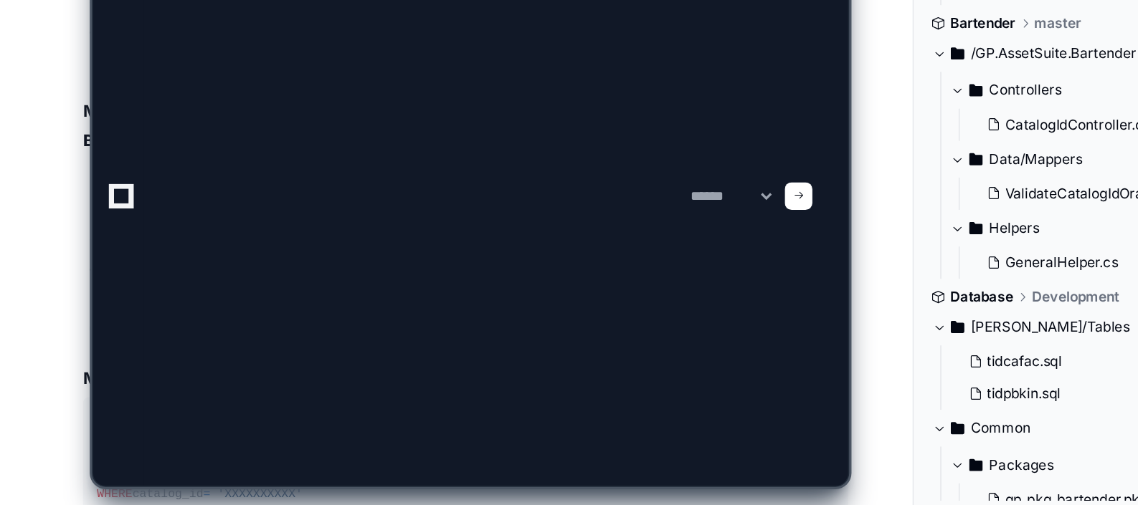
scroll to position [0, 0]
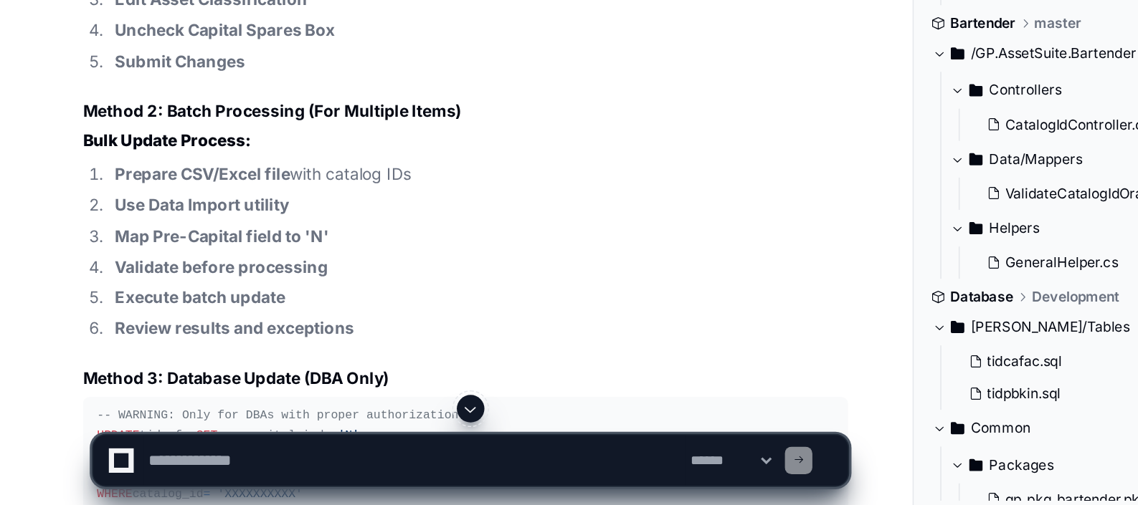
drag, startPoint x: 303, startPoint y: 445, endPoint x: 296, endPoint y: 443, distance: 7.5
click at [296, 443] on div at bounding box center [293, 445] width 472 height 17
click at [296, 443] on span at bounding box center [293, 445] width 11 height 11
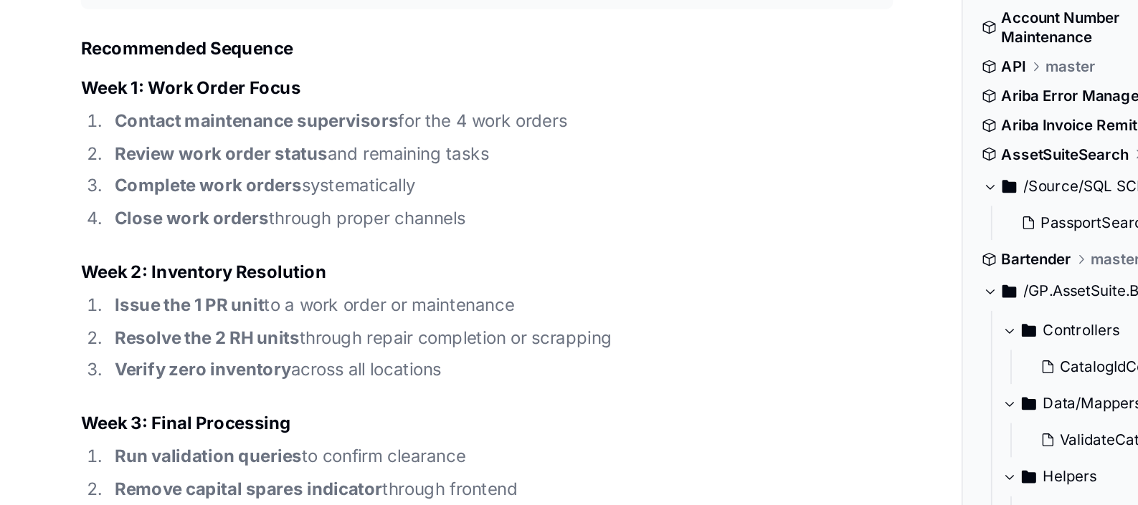
scroll to position [19950, 0]
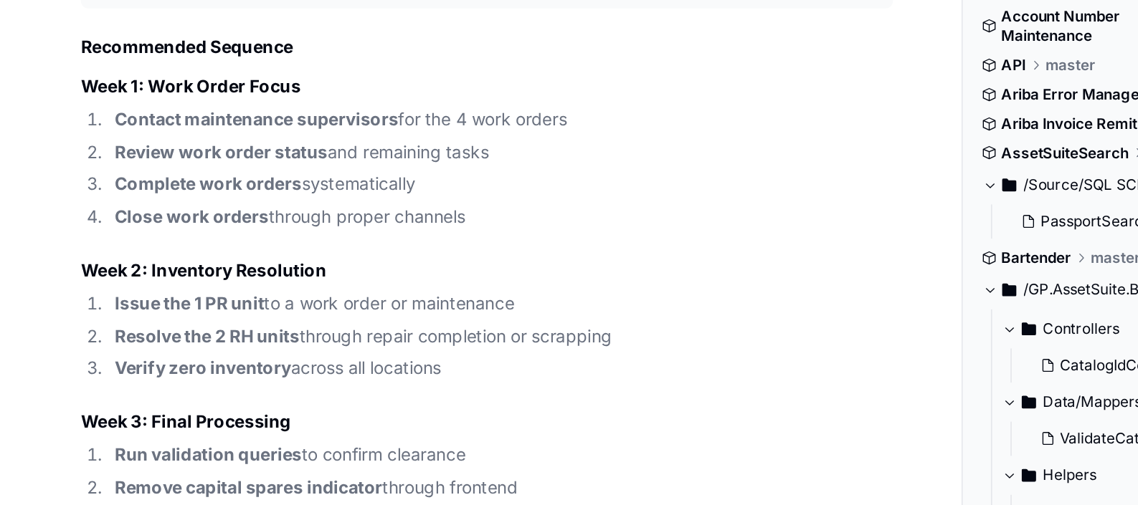
drag, startPoint x: 68, startPoint y: 217, endPoint x: 328, endPoint y: 250, distance: 261.6
drag, startPoint x: 330, startPoint y: 251, endPoint x: 47, endPoint y: 237, distance: 282.8
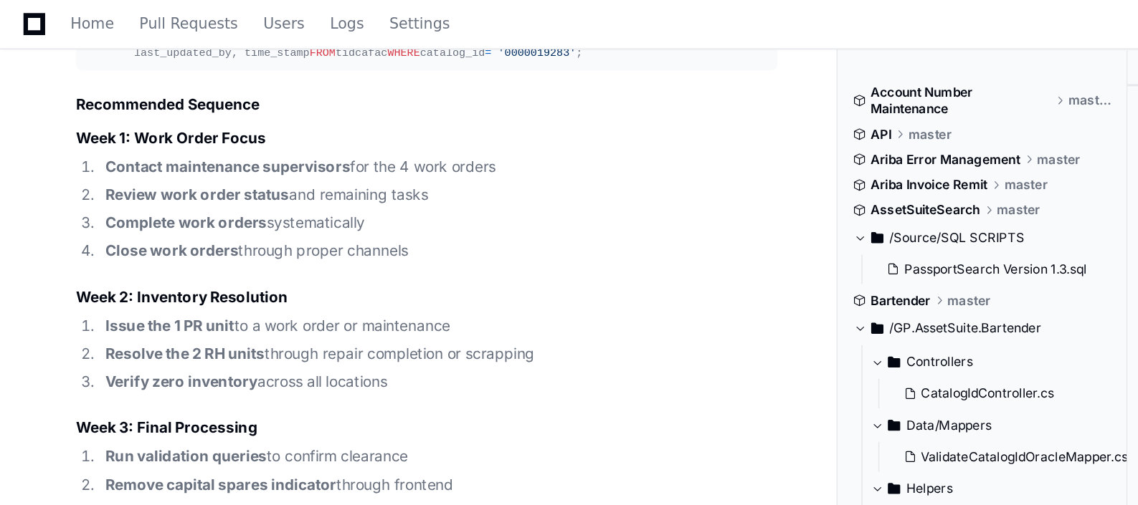
scroll to position [19960, 0]
